Goal: Task Accomplishment & Management: Manage account settings

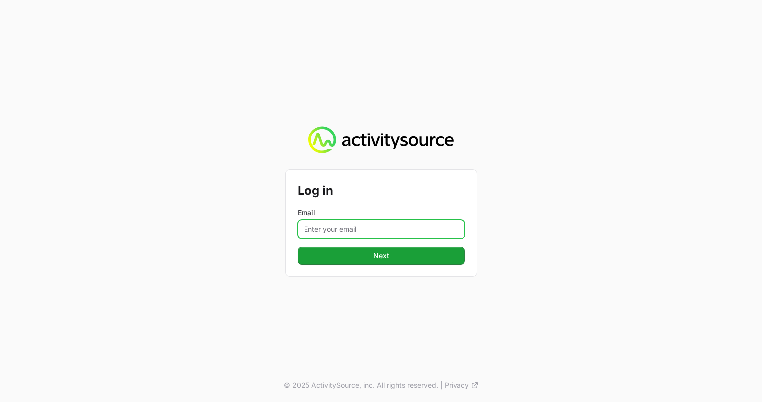
click at [383, 220] on input "Email" at bounding box center [381, 229] width 167 height 19
type input "[PERSON_NAME][EMAIL_ADDRESS][PERSON_NAME][DOMAIN_NAME]"
click at [298, 247] on button "Next" at bounding box center [381, 256] width 167 height 18
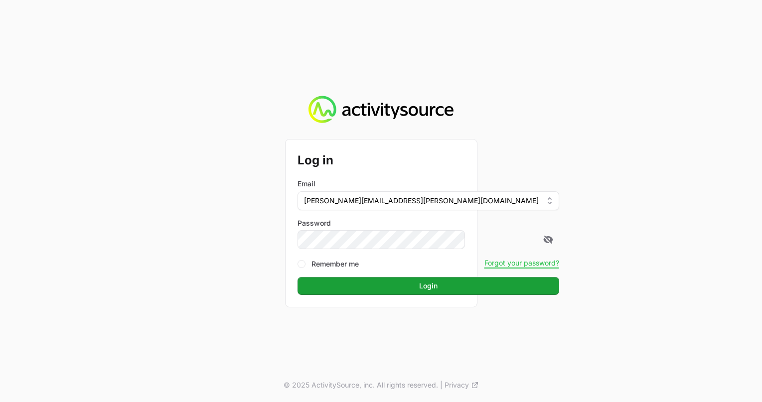
click at [298, 277] on button "Login" at bounding box center [429, 286] width 262 height 18
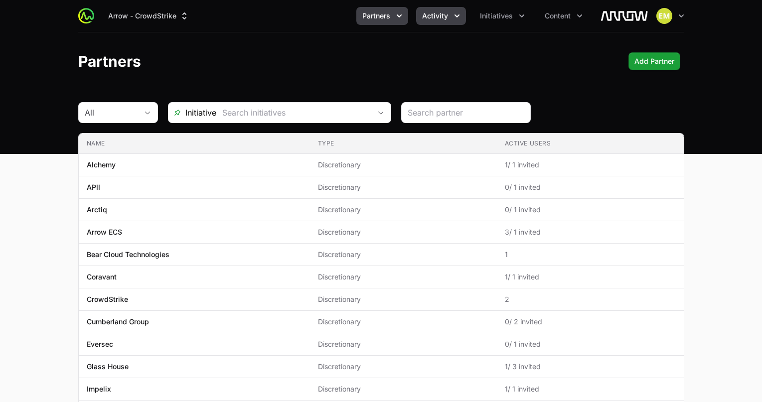
click at [436, 9] on button "Activity" at bounding box center [441, 16] width 50 height 18
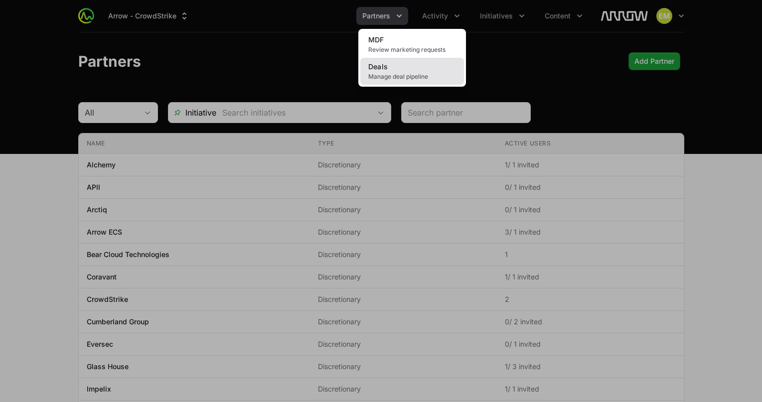
click at [399, 69] on link "Deals Manage deal pipeline" at bounding box center [412, 71] width 104 height 27
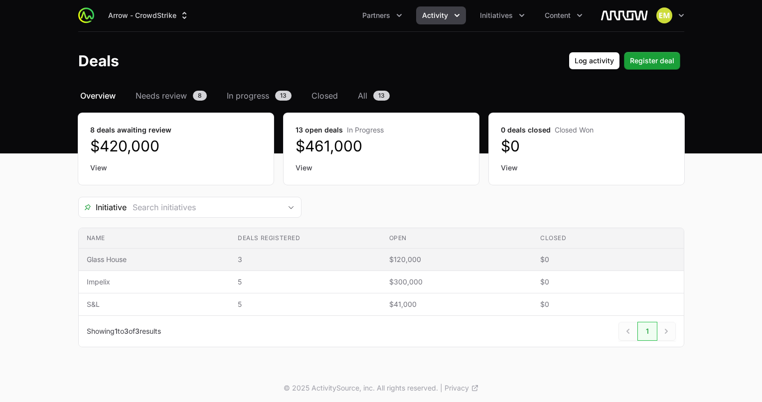
scroll to position [3, 0]
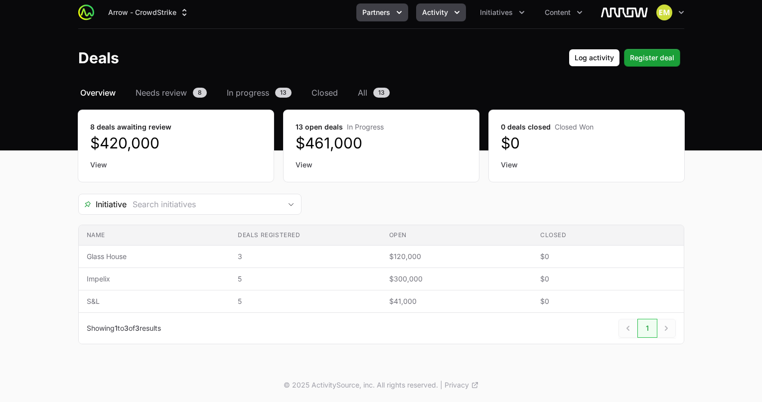
click at [384, 7] on span "Partners" at bounding box center [376, 12] width 28 height 10
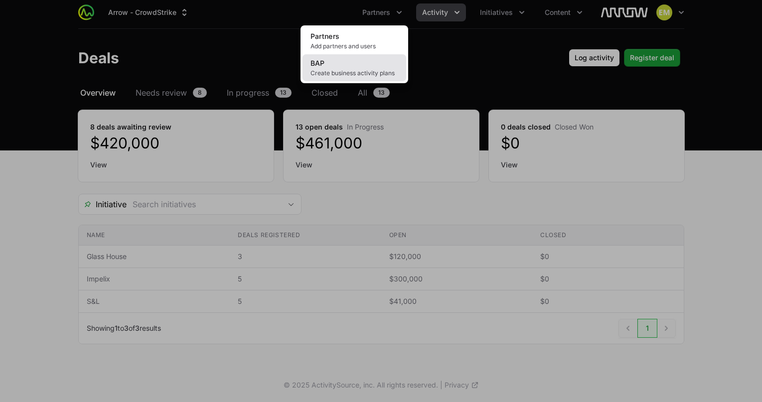
click at [362, 65] on link "BAP Create business activity plans" at bounding box center [355, 67] width 104 height 27
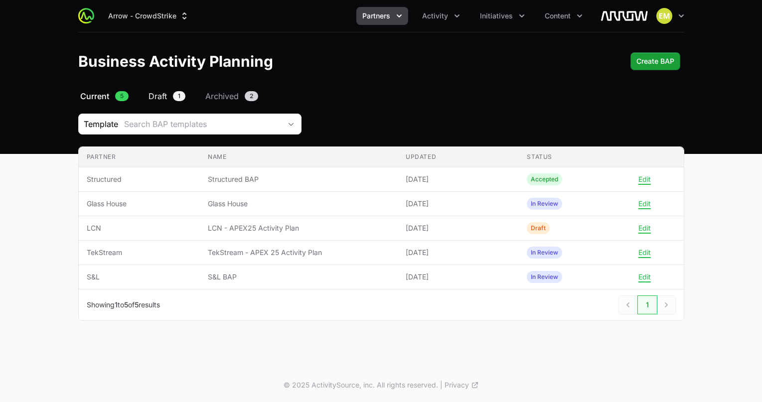
click at [160, 96] on span "Draft" at bounding box center [158, 96] width 18 height 12
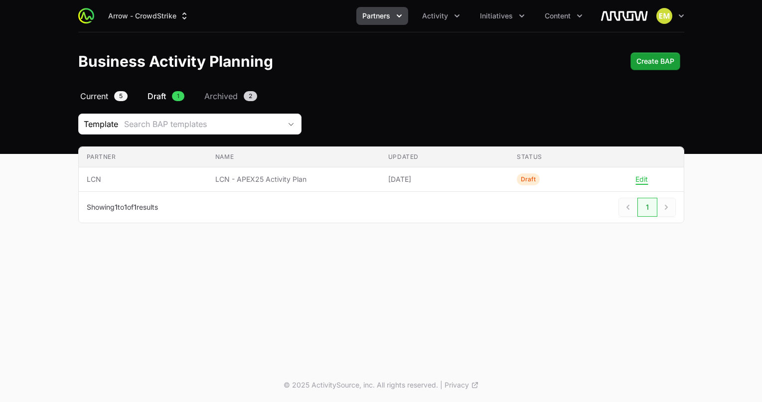
click at [104, 96] on span "Current" at bounding box center [94, 96] width 28 height 12
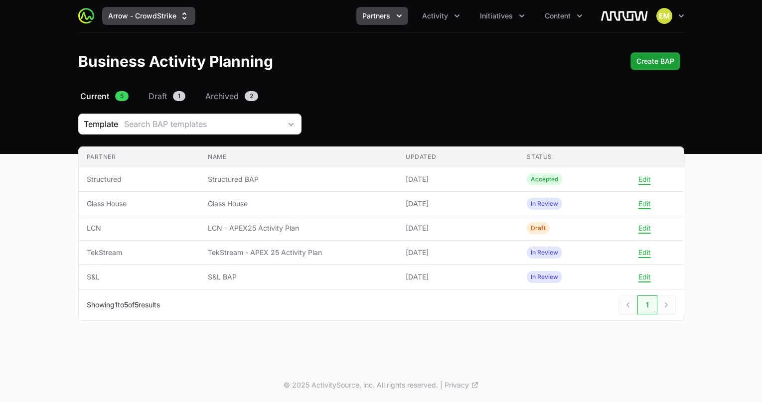
click at [151, 19] on button "Arrow - CrowdStrike" at bounding box center [148, 16] width 93 height 18
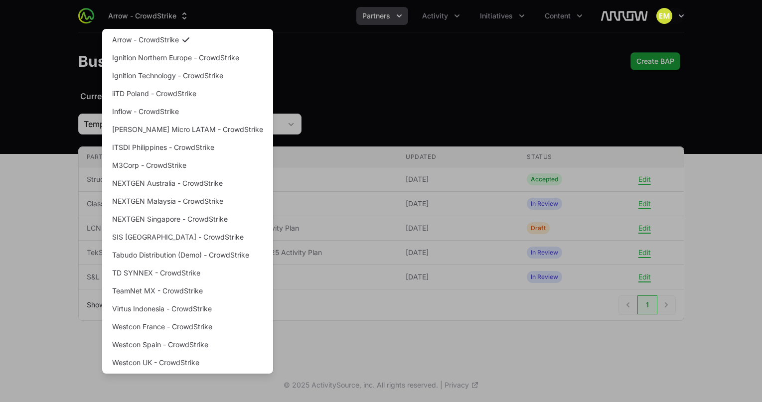
click at [151, 19] on div "Supplier switch menu" at bounding box center [381, 201] width 762 height 402
